Goal: Task Accomplishment & Management: Use online tool/utility

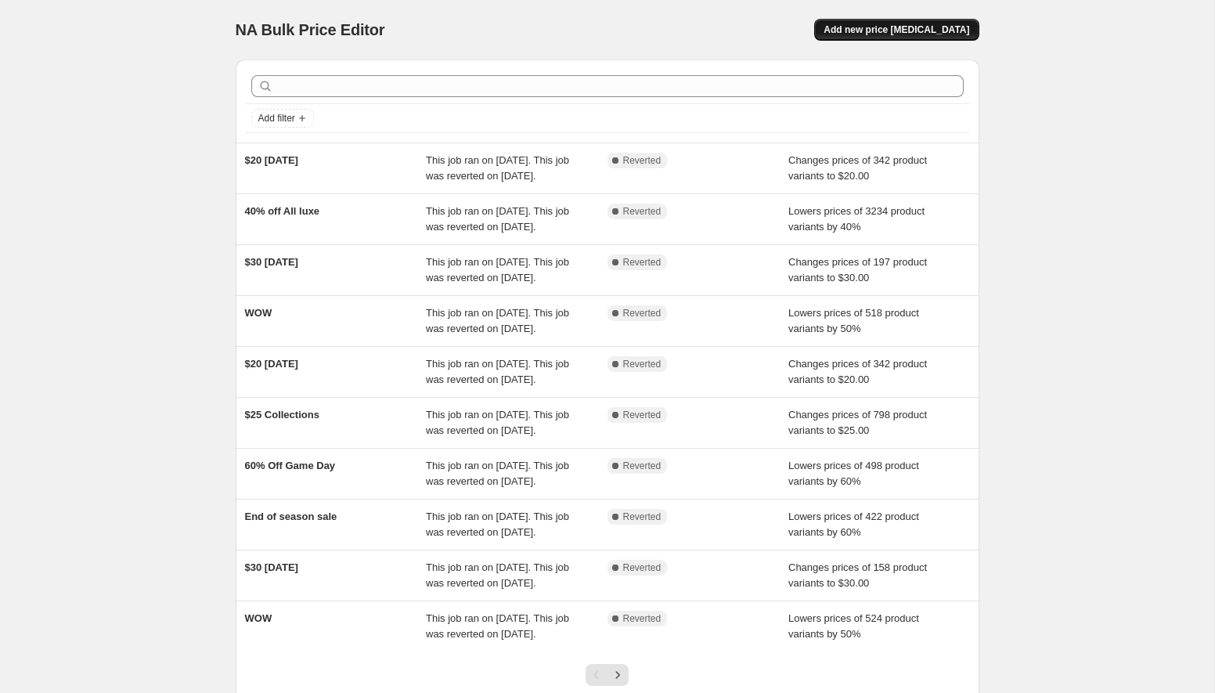
click at [880, 35] on span "Add new price [MEDICAL_DATA]" at bounding box center [896, 29] width 146 height 13
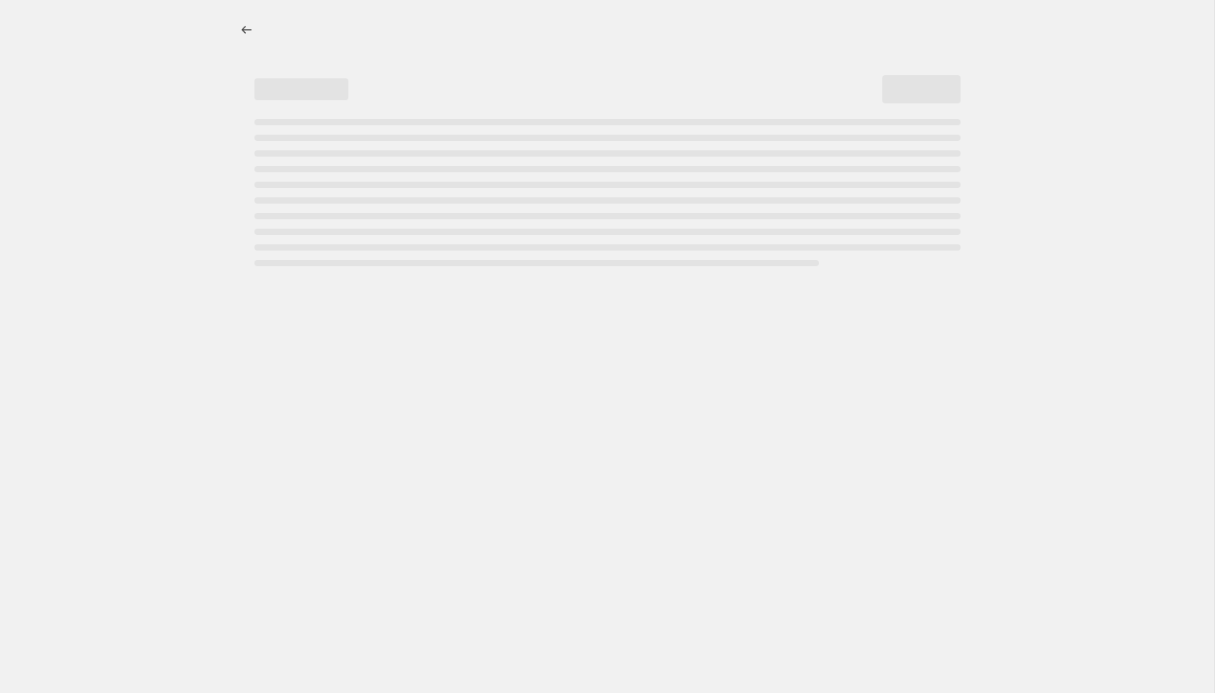
select select "percentage"
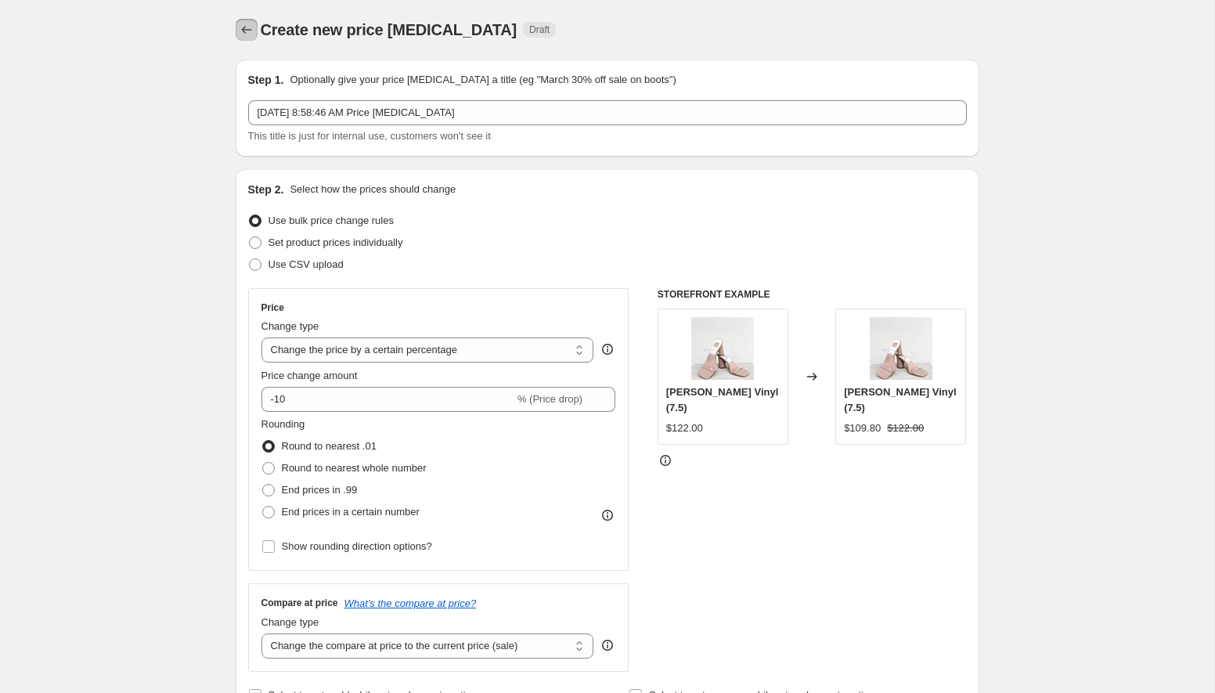
click at [241, 34] on icon "Price change jobs" at bounding box center [247, 30] width 16 height 16
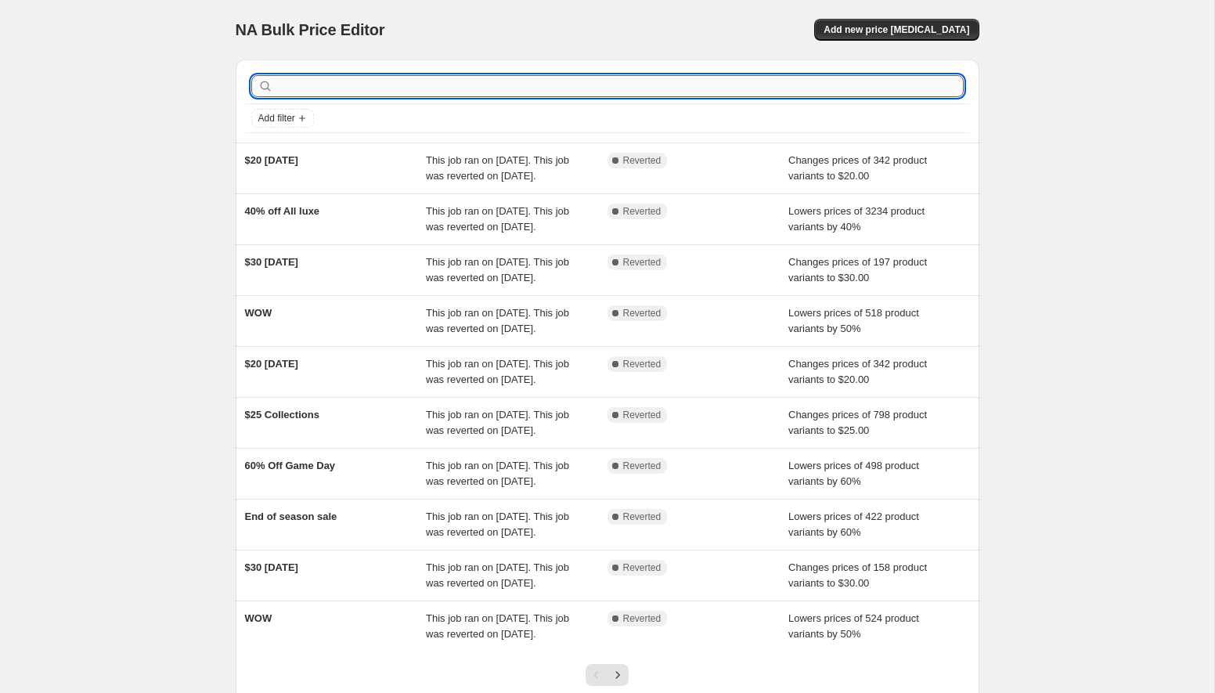
click at [734, 91] on input "text" at bounding box center [619, 86] width 687 height 22
type input "wow"
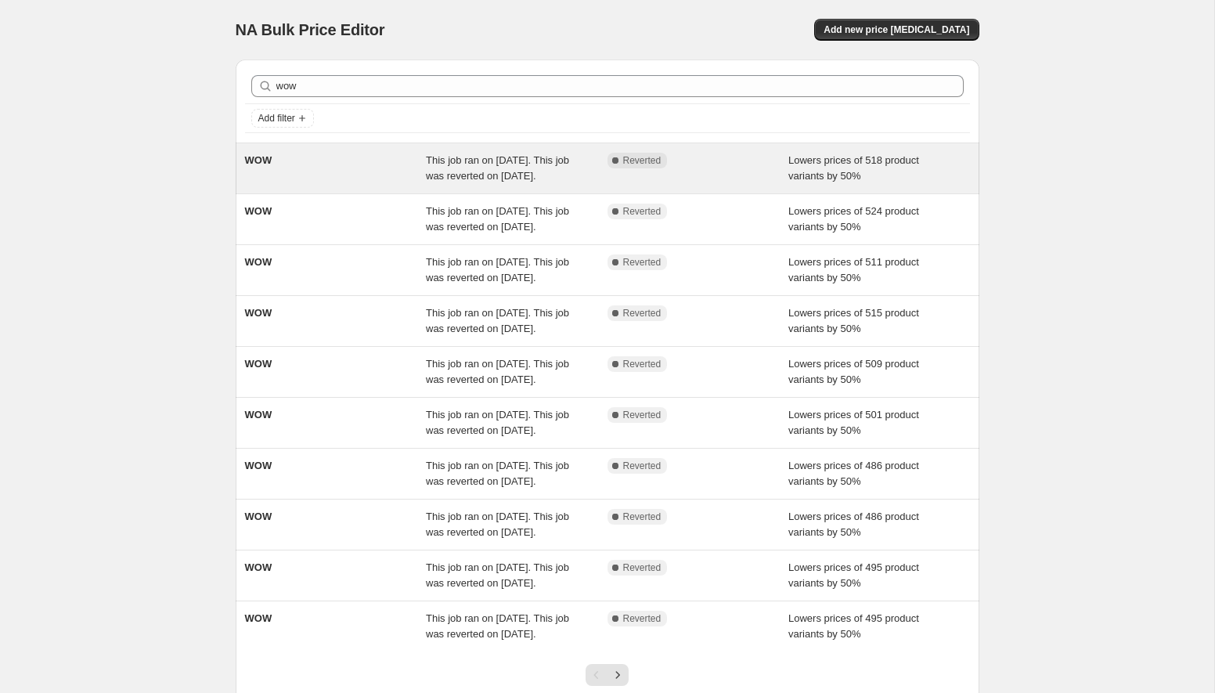
click at [420, 176] on div "WOW" at bounding box center [336, 168] width 182 height 31
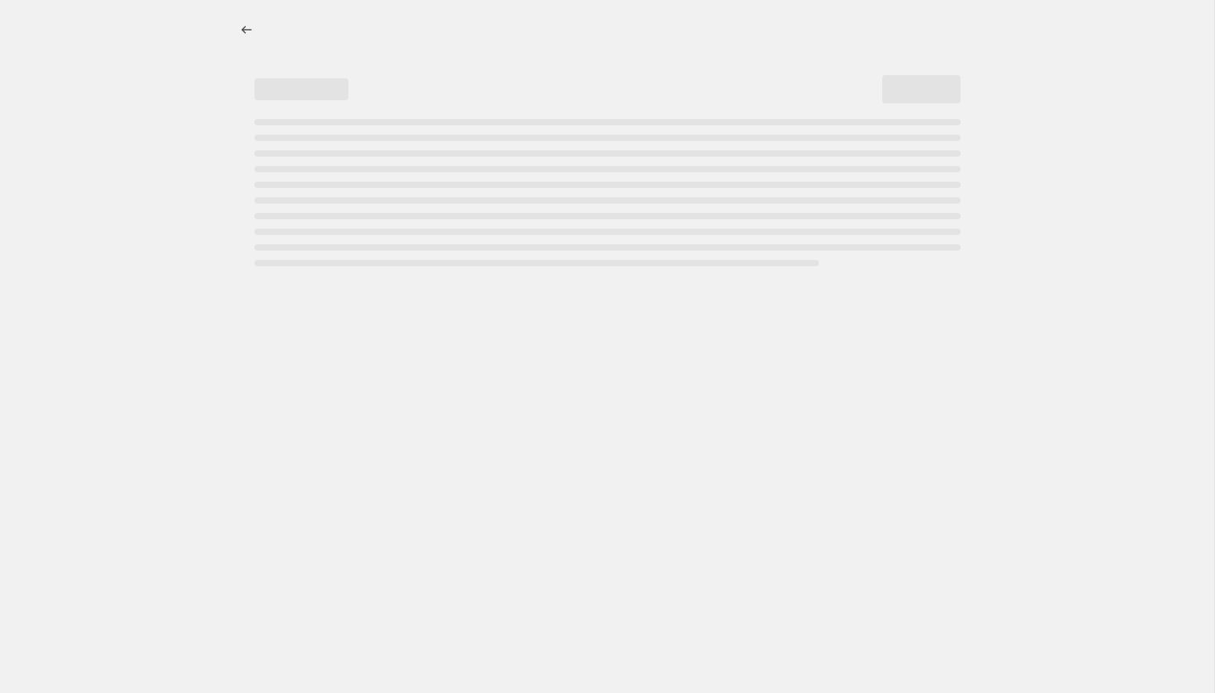
select select "percentage"
select select "collection"
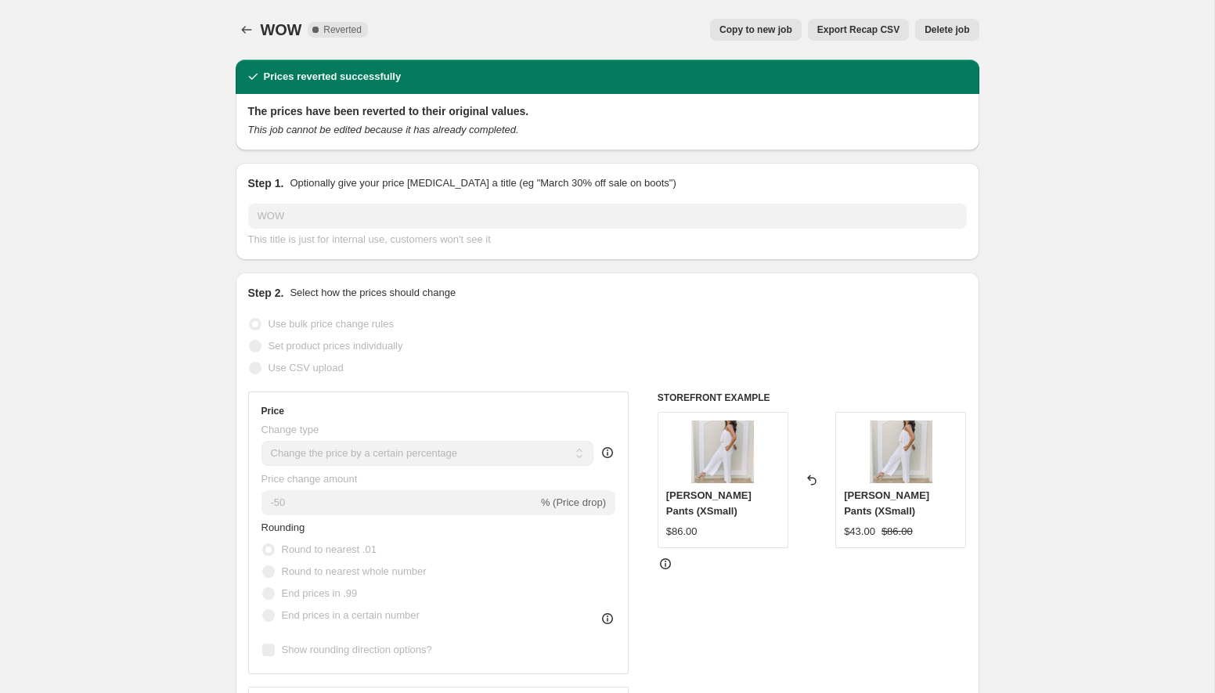
click at [760, 27] on span "Copy to new job" at bounding box center [755, 29] width 73 height 13
select select "percentage"
select select "collection"
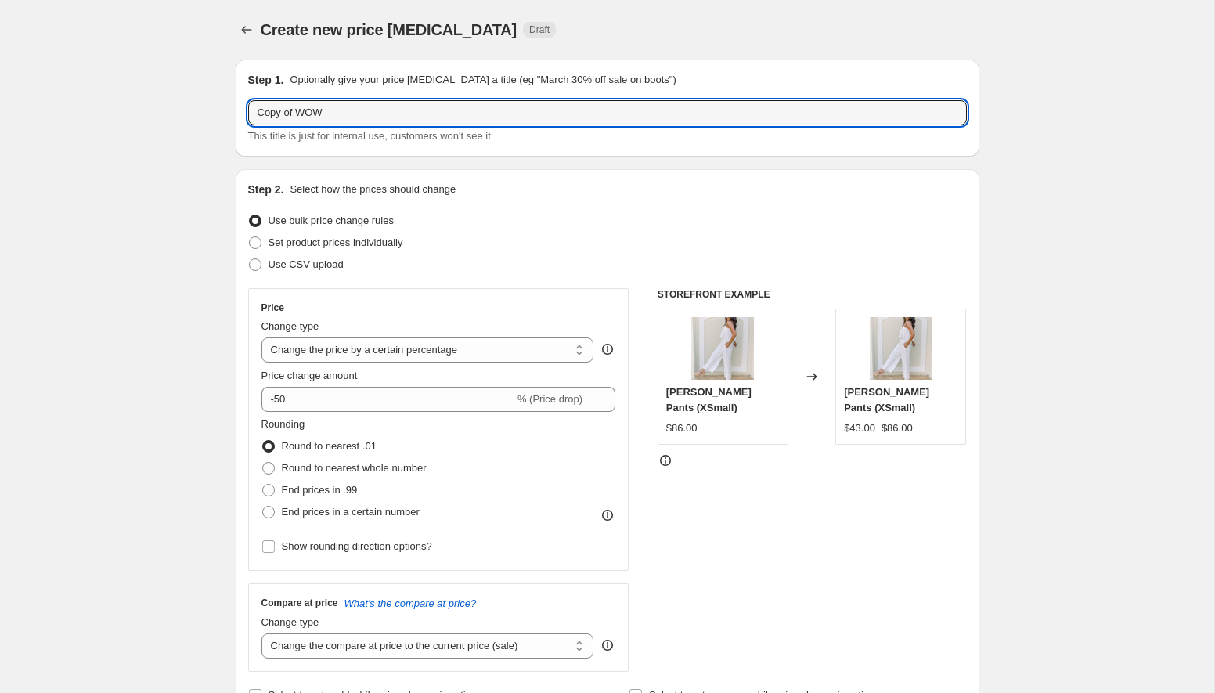
drag, startPoint x: 297, startPoint y: 110, endPoint x: 199, endPoint y: 107, distance: 98.7
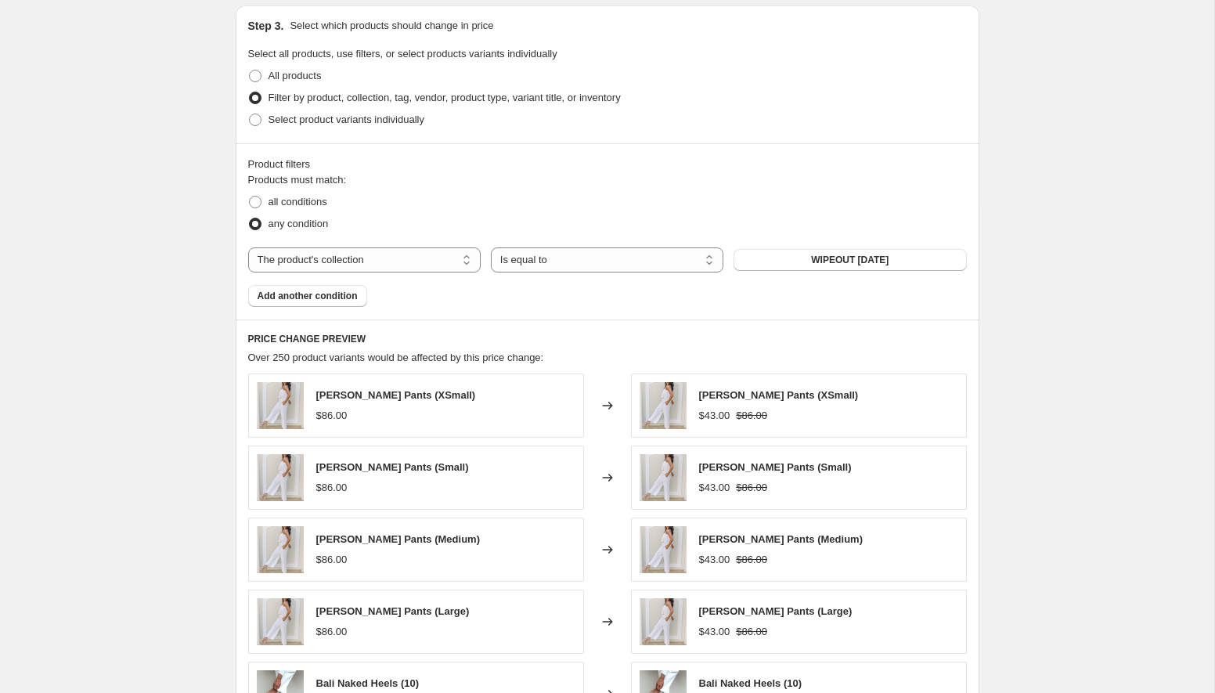
scroll to position [1048, 0]
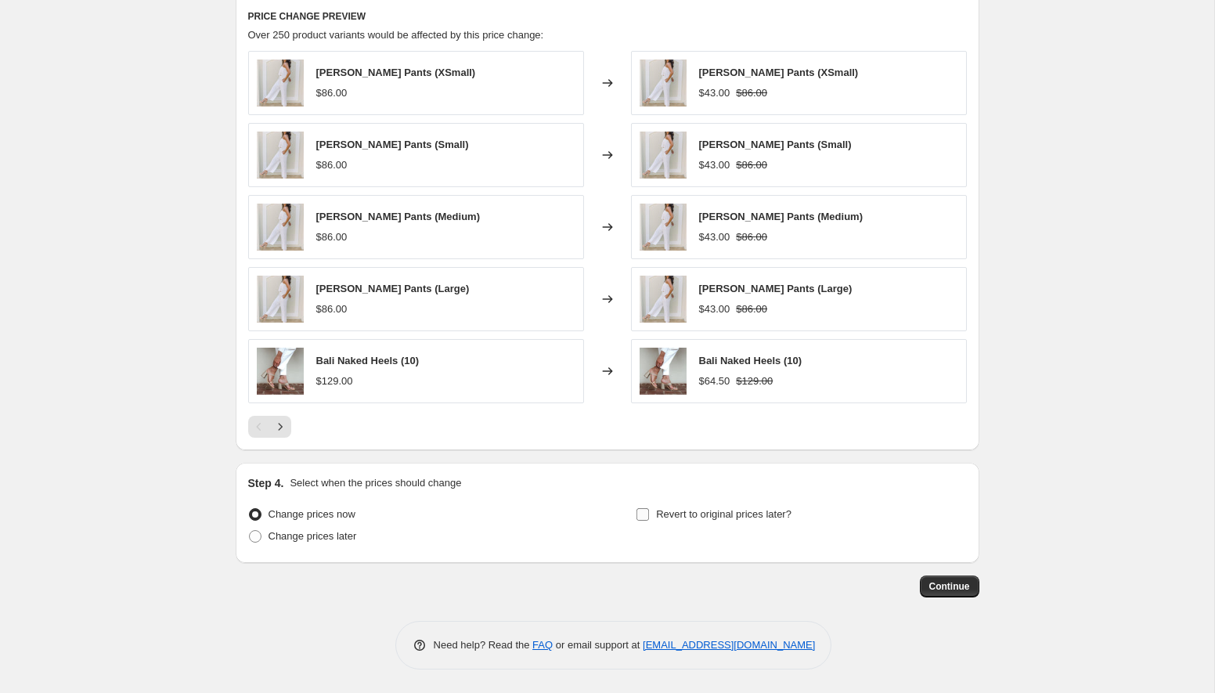
type input "WOW"
click at [648, 509] on input "Revert to original prices later?" at bounding box center [642, 514] width 13 height 13
checkbox input "true"
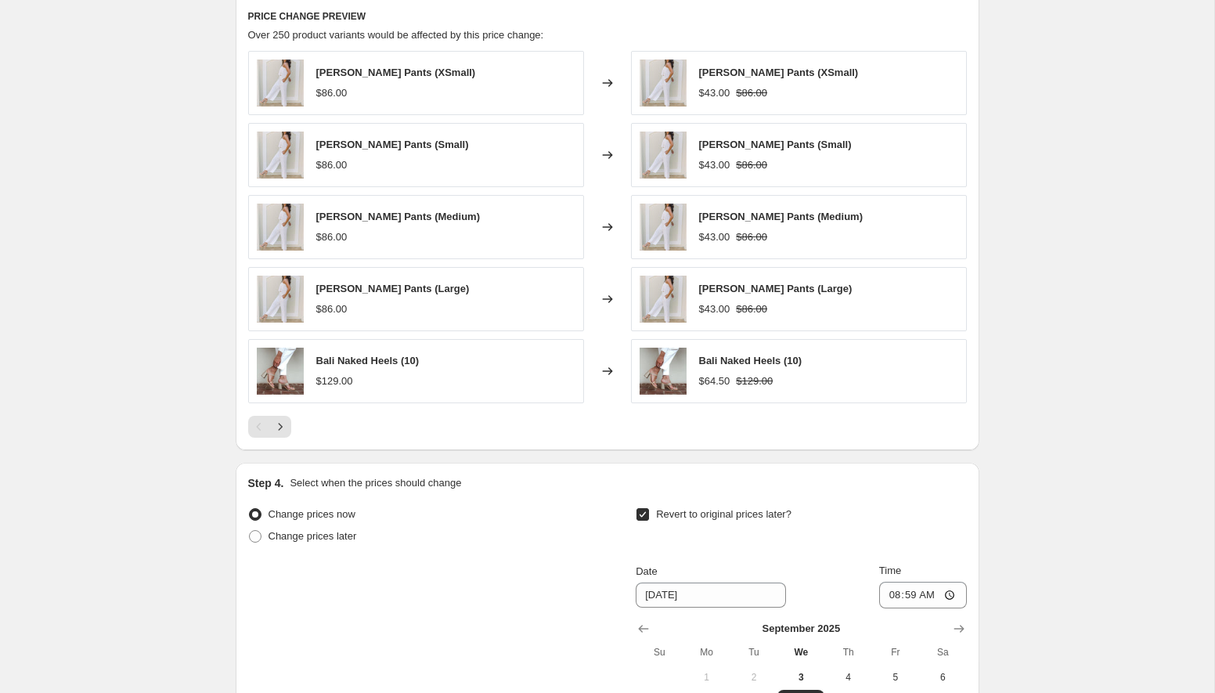
scroll to position [1316, 0]
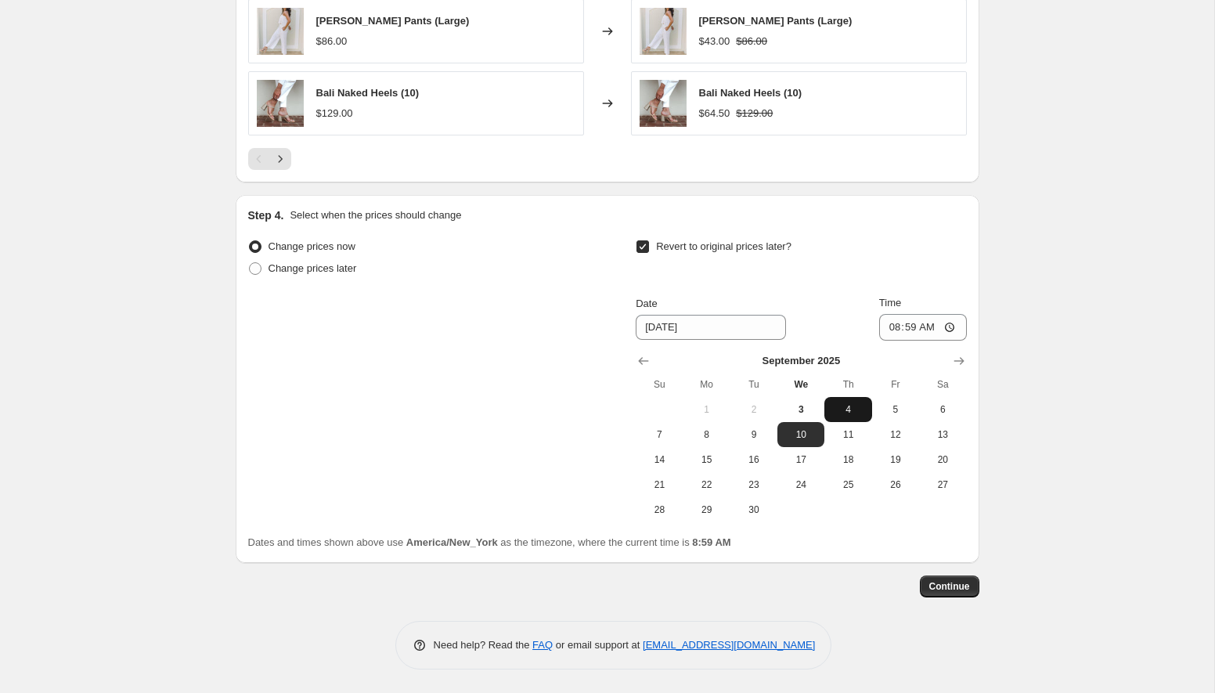
click at [846, 410] on span "4" at bounding box center [848, 409] width 34 height 13
type input "[DATE]"
click at [949, 326] on input "08:59" at bounding box center [923, 327] width 88 height 27
type input "00:00"
click at [933, 593] on button "Continue" at bounding box center [949, 586] width 59 height 22
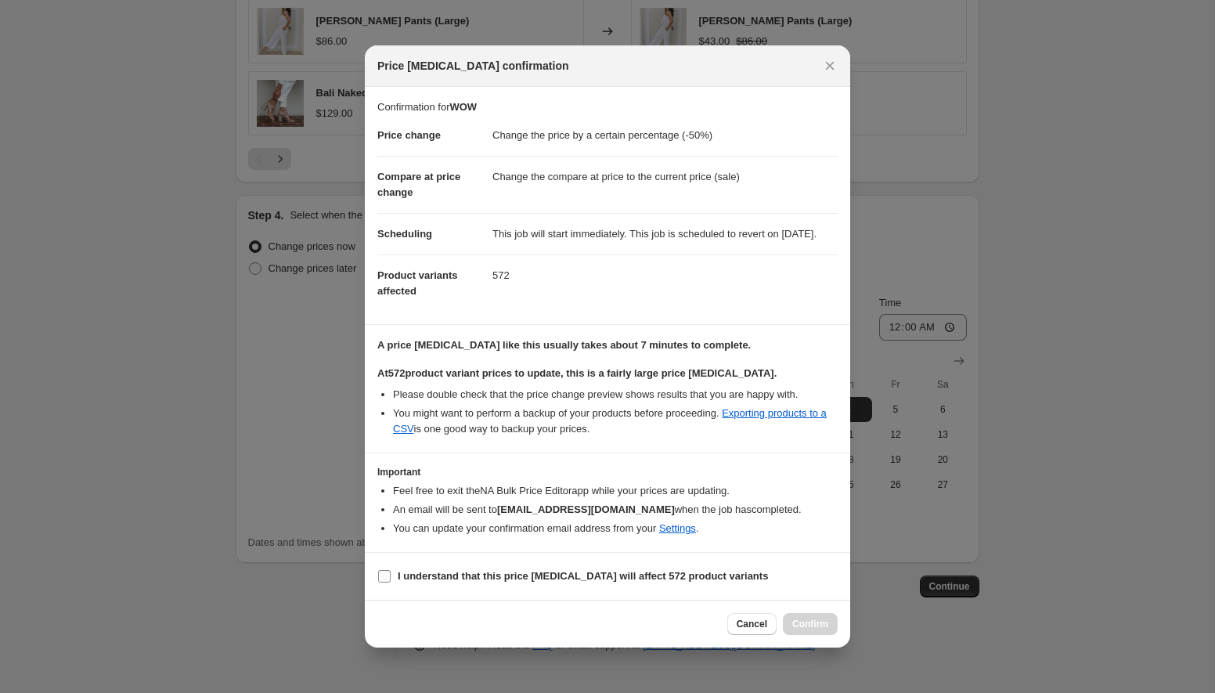
click at [389, 582] on input "I understand that this price [MEDICAL_DATA] will affect 572 product variants" at bounding box center [384, 576] width 13 height 13
checkbox input "true"
click at [807, 630] on span "Confirm" at bounding box center [810, 624] width 36 height 13
